Goal: Transaction & Acquisition: Purchase product/service

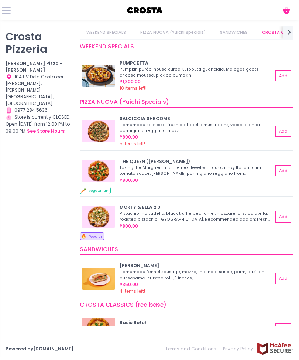
scroll to position [0, 31]
click at [255, 34] on link "CROSTA CLASSICS (red base)" at bounding box center [271, 32] width 76 height 13
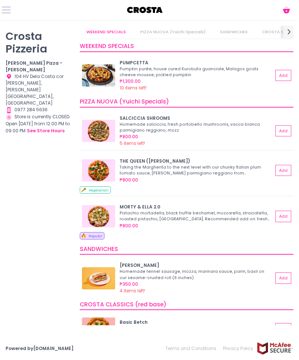
scroll to position [0, 0]
click at [189, 32] on link "PIZZA NUOVA (Yuichi Specials)" at bounding box center [173, 32] width 79 height 13
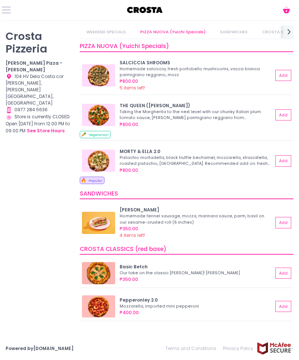
click at [243, 28] on link "SANDWICHES" at bounding box center [233, 32] width 41 height 13
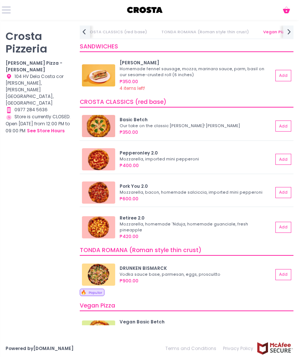
click at [272, 28] on link "Vegan Pizza" at bounding box center [276, 32] width 39 height 13
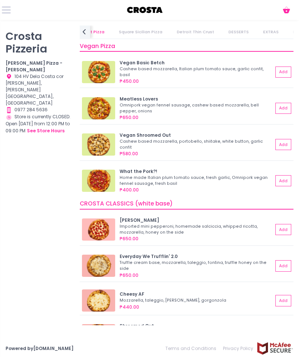
click at [228, 27] on link "DESSERTS" at bounding box center [239, 32] width 34 height 13
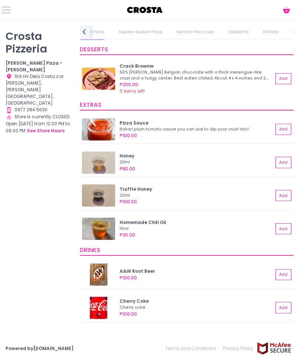
click at [257, 27] on link "EXTRAS" at bounding box center [271, 32] width 29 height 13
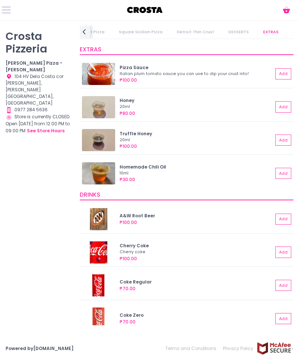
click at [227, 31] on link "DESSERTS" at bounding box center [239, 32] width 34 height 13
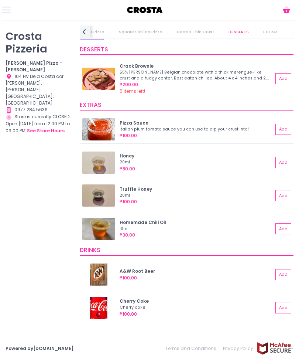
click at [185, 26] on link "Detroit Thin Crust" at bounding box center [195, 32] width 51 height 13
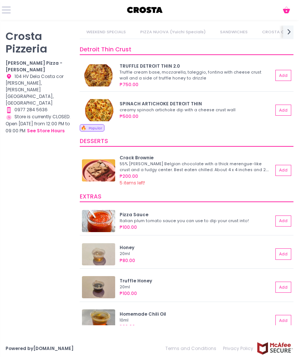
click at [231, 29] on link "SANDWICHES" at bounding box center [233, 32] width 41 height 13
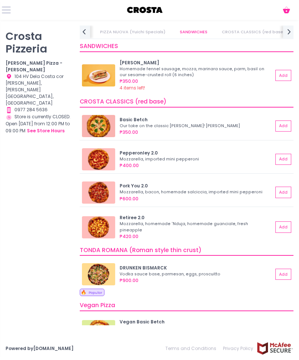
click at [137, 26] on link "PIZZA NUOVA (Yuichi Specials)" at bounding box center [132, 32] width 79 height 13
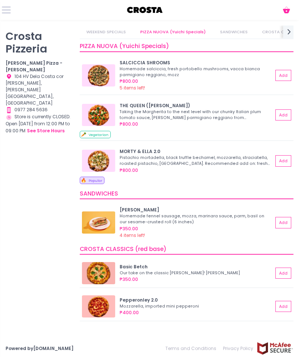
click at [116, 28] on link "WEEKEND SPECIALS" at bounding box center [106, 32] width 53 height 13
